Goal: Navigation & Orientation: Find specific page/section

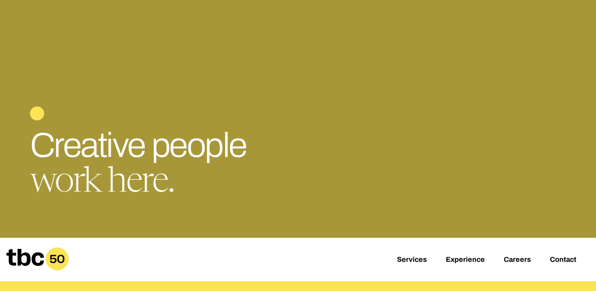
scroll to position [16, 0]
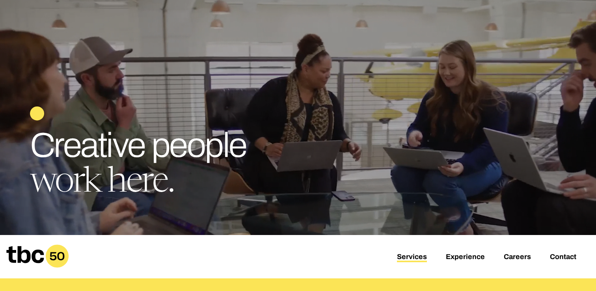
click at [407, 257] on link "Services" at bounding box center [412, 257] width 30 height 9
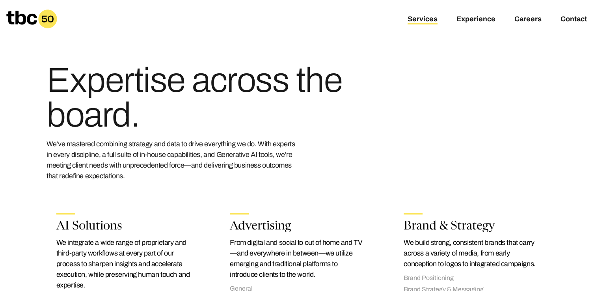
click at [46, 23] on icon at bounding box center [47, 18] width 19 height 19
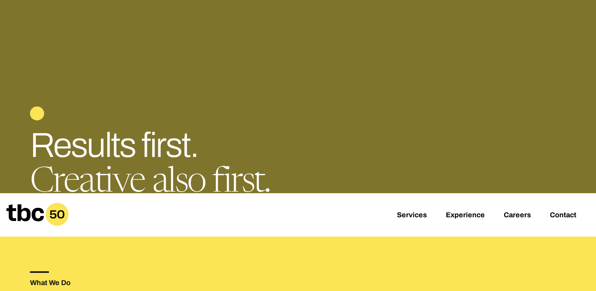
scroll to position [109, 0]
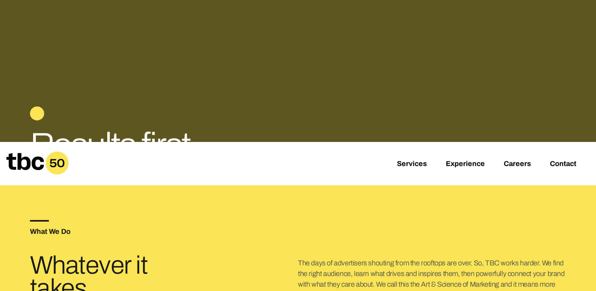
click at [415, 158] on div "Services Experience Careers Contact" at bounding box center [298, 163] width 596 height 43
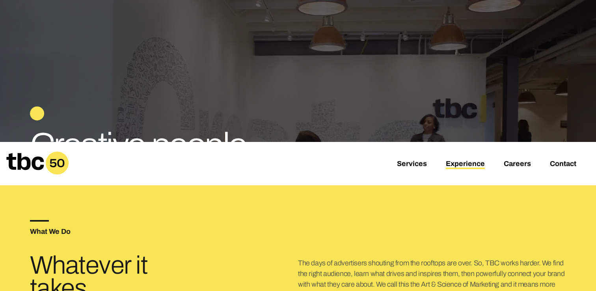
click at [450, 163] on link "Experience" at bounding box center [465, 164] width 39 height 9
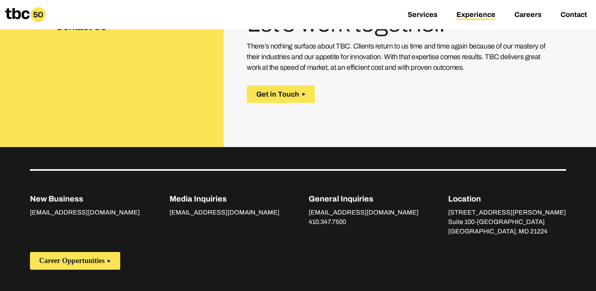
scroll to position [1248, 0]
